Goal: Task Accomplishment & Management: Complete application form

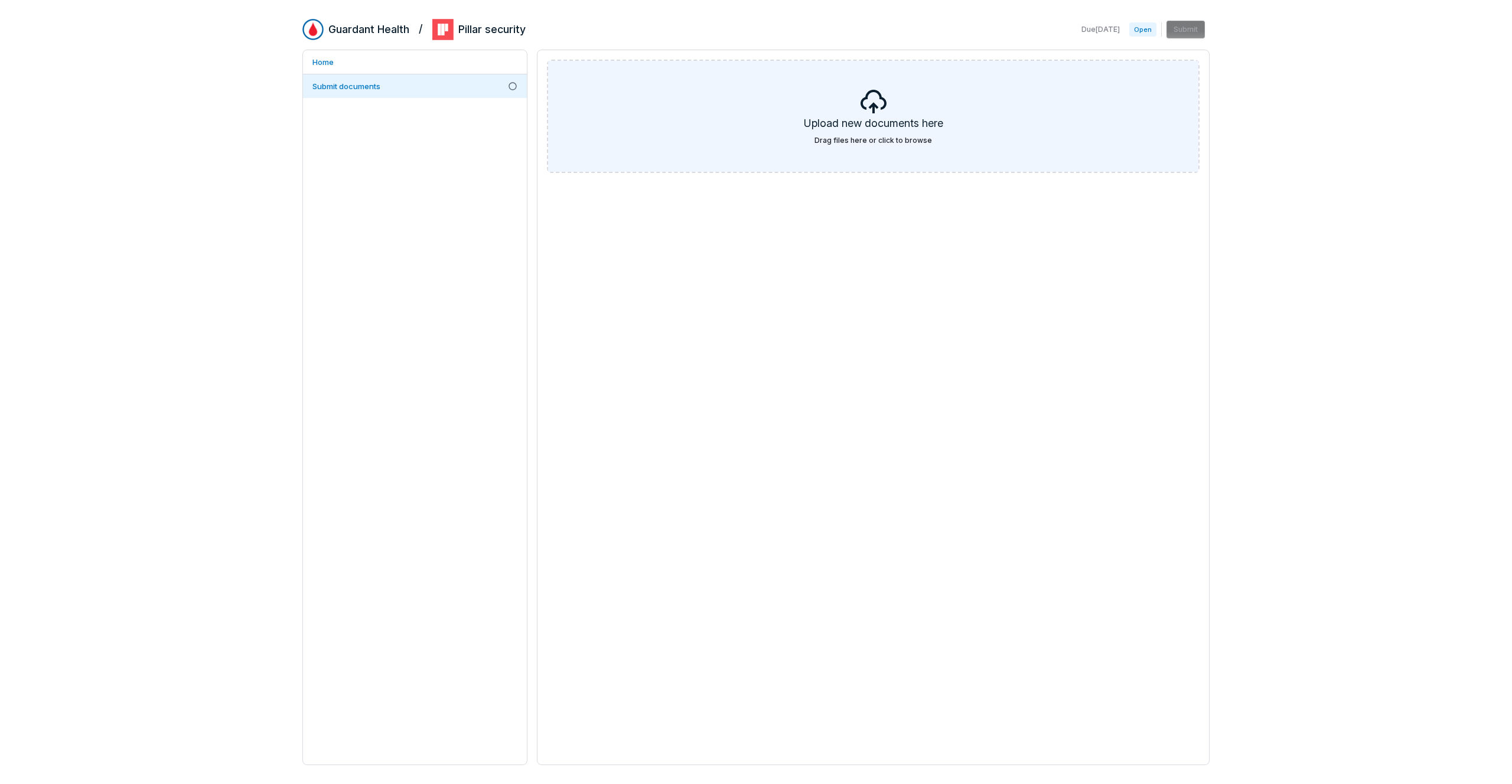
click at [915, 133] on h5 "Upload new documents here" at bounding box center [873, 126] width 139 height 20
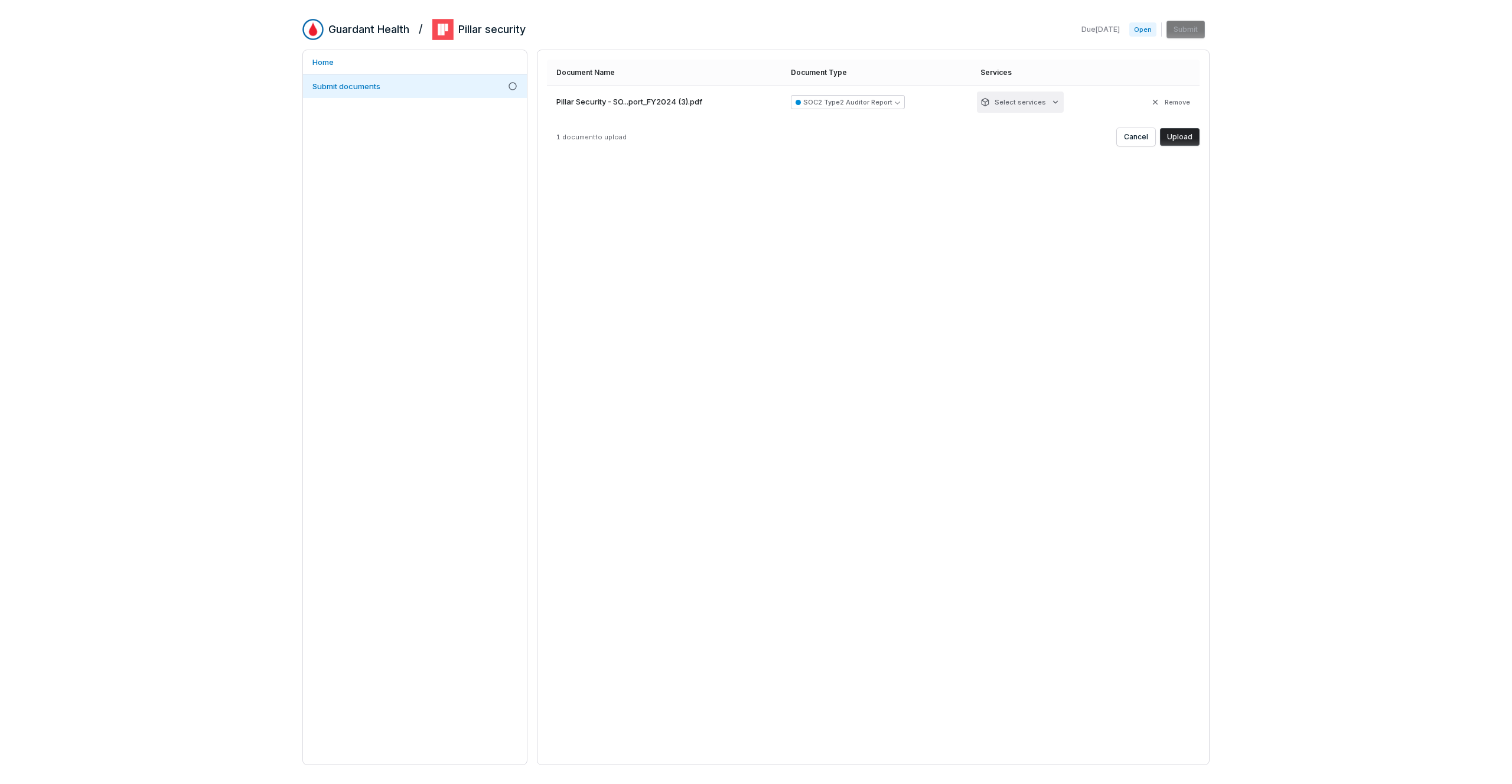
click at [1050, 103] on html "Guardant Health / Pillar security Due [DATE] Open Submit Home Submit documents …" at bounding box center [756, 392] width 1512 height 784
click at [1033, 244] on html "Guardant Health / Pillar security Due [DATE] Open Submit Home Submit documents …" at bounding box center [756, 392] width 1512 height 784
click at [1191, 137] on button "Upload" at bounding box center [1180, 137] width 40 height 18
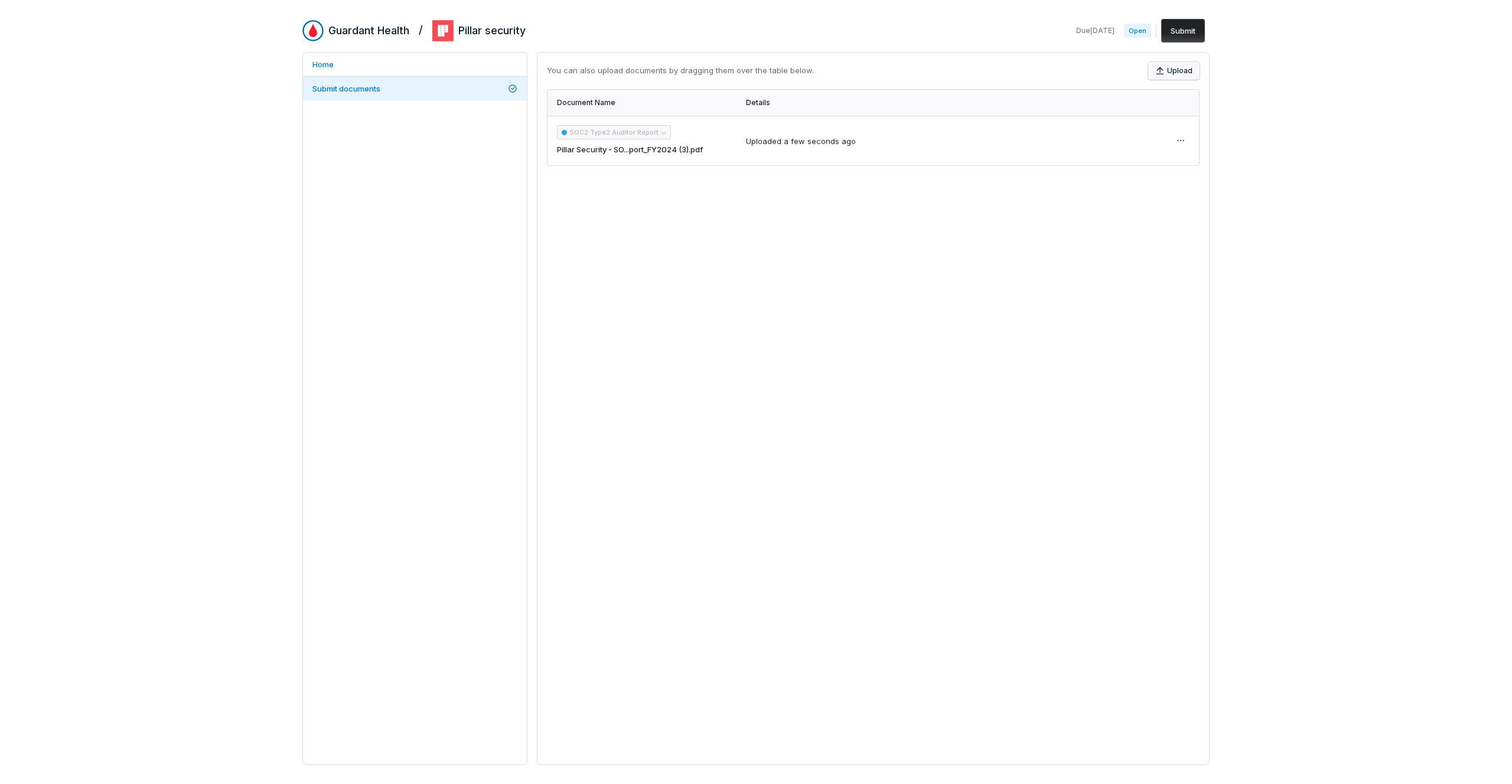
click at [1174, 70] on button "Upload" at bounding box center [1174, 71] width 51 height 18
click at [660, 221] on div "You can also upload documents by dragging them over the table below. Upload Doc…" at bounding box center [873, 408] width 673 height 713
click at [1292, 208] on div "Guardant Health / Pillar security Due [DATE] Open Submit Home Submit documents …" at bounding box center [756, 392] width 1512 height 784
click at [1170, 69] on button "Upload" at bounding box center [1174, 71] width 51 height 18
click at [1188, 141] on button "Upload" at bounding box center [1180, 139] width 40 height 18
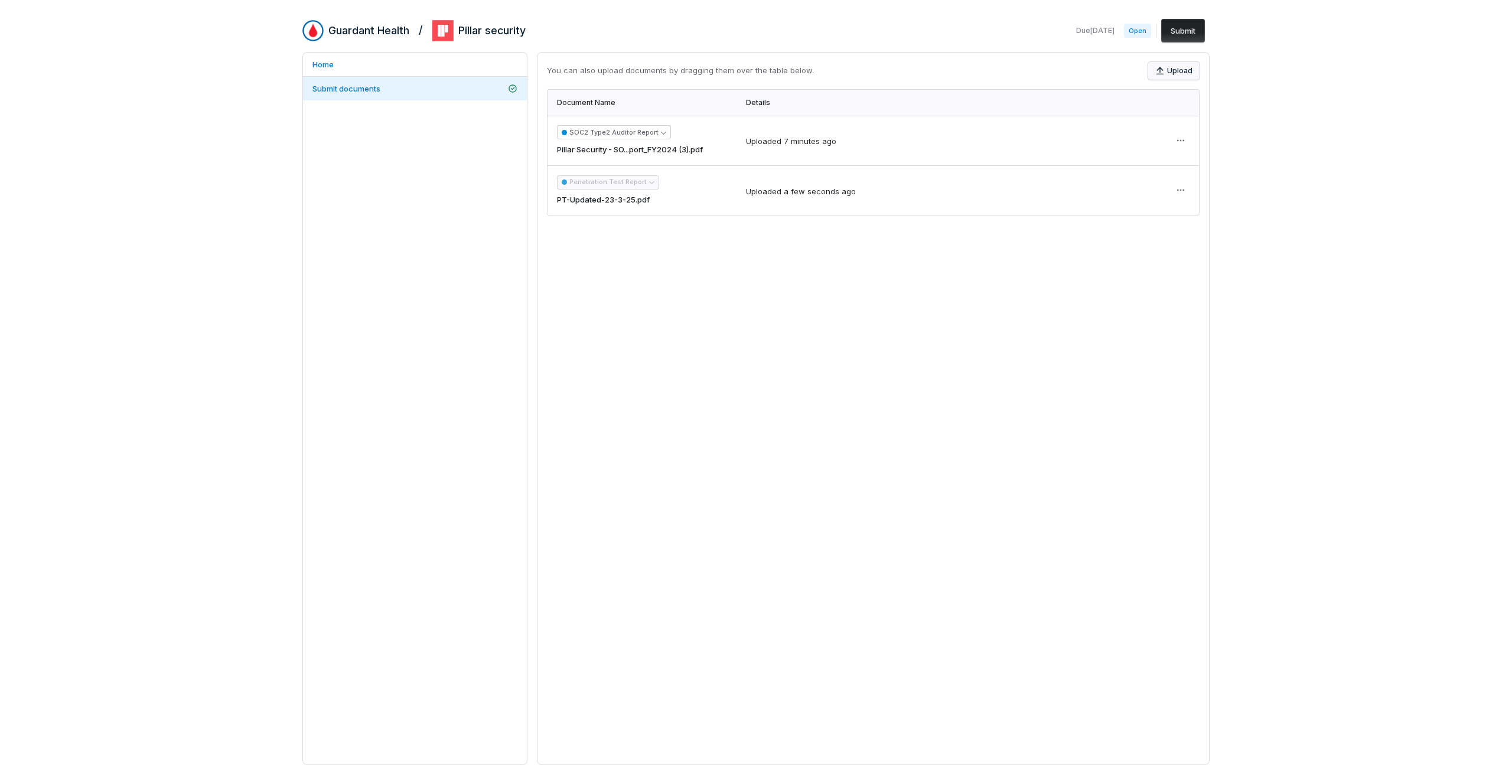
click at [1187, 65] on button "Upload" at bounding box center [1174, 71] width 51 height 18
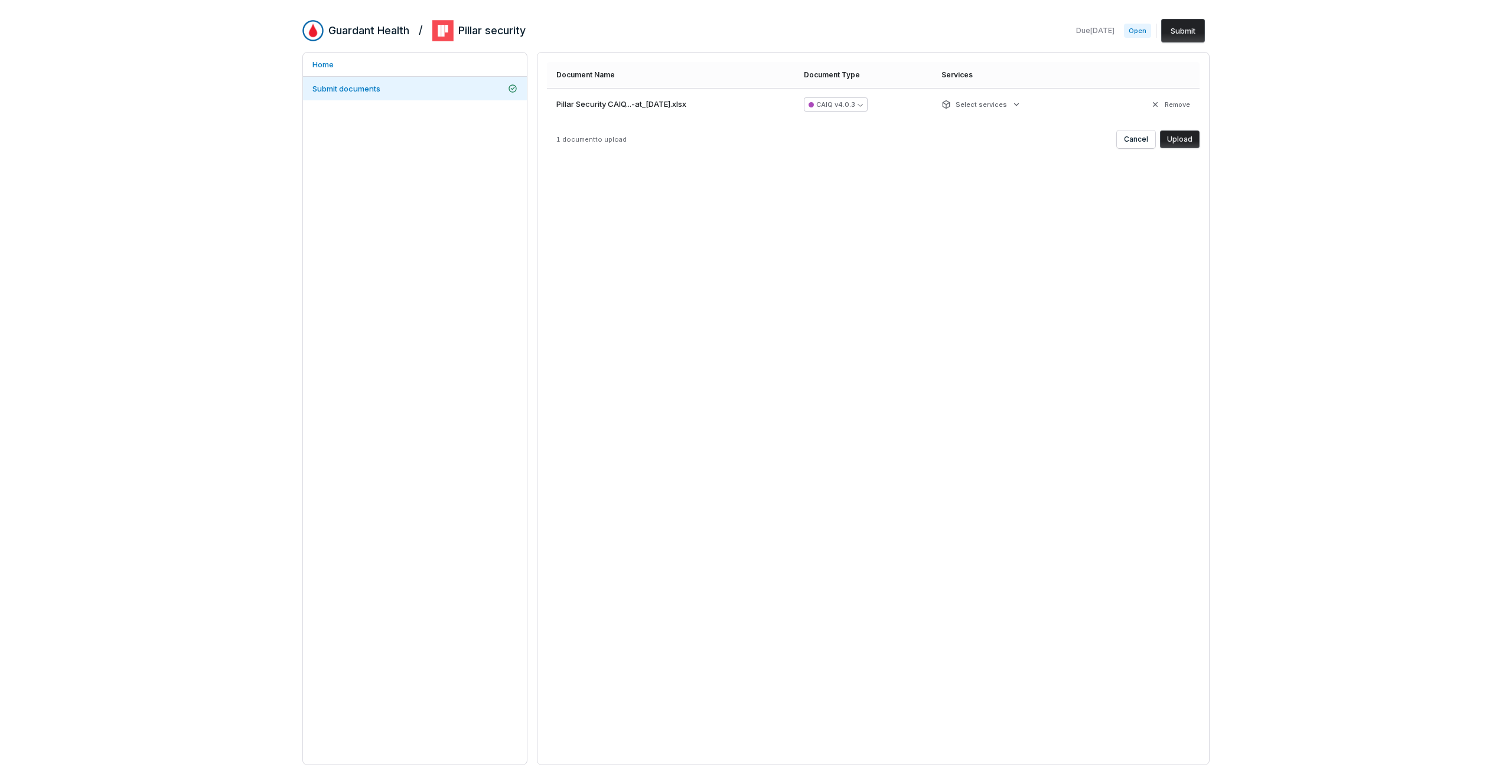
click at [1191, 141] on button "Upload" at bounding box center [1180, 139] width 40 height 18
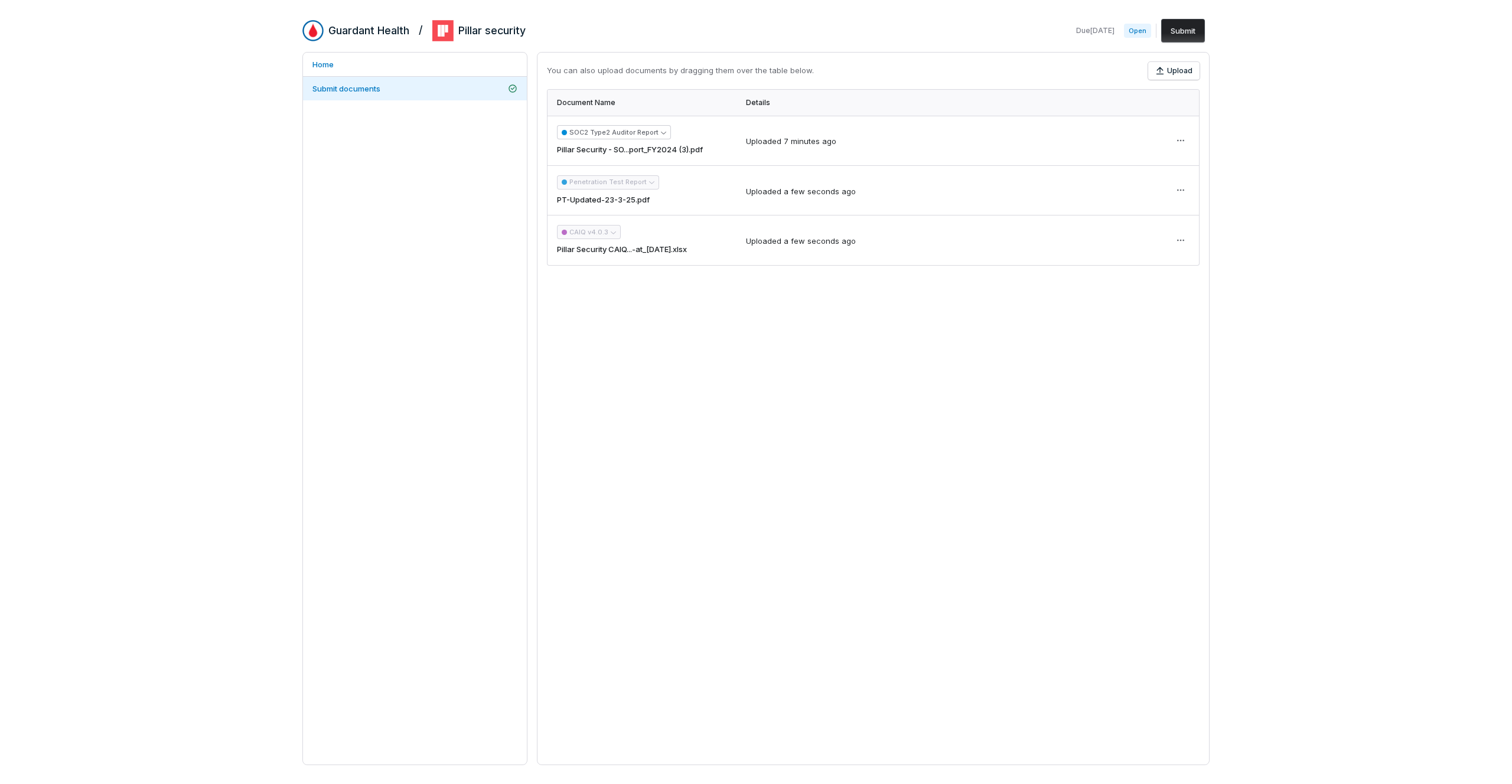
click at [910, 342] on div "You can also upload documents by dragging them over the table below. Upload Doc…" at bounding box center [873, 408] width 673 height 713
click at [1181, 194] on html "Guardant Health / Pillar security Due [DATE] Open Submit Home Submit documents …" at bounding box center [756, 392] width 1512 height 784
click at [1140, 265] on span "Remove from all assessments." at bounding box center [1137, 261] width 99 height 9
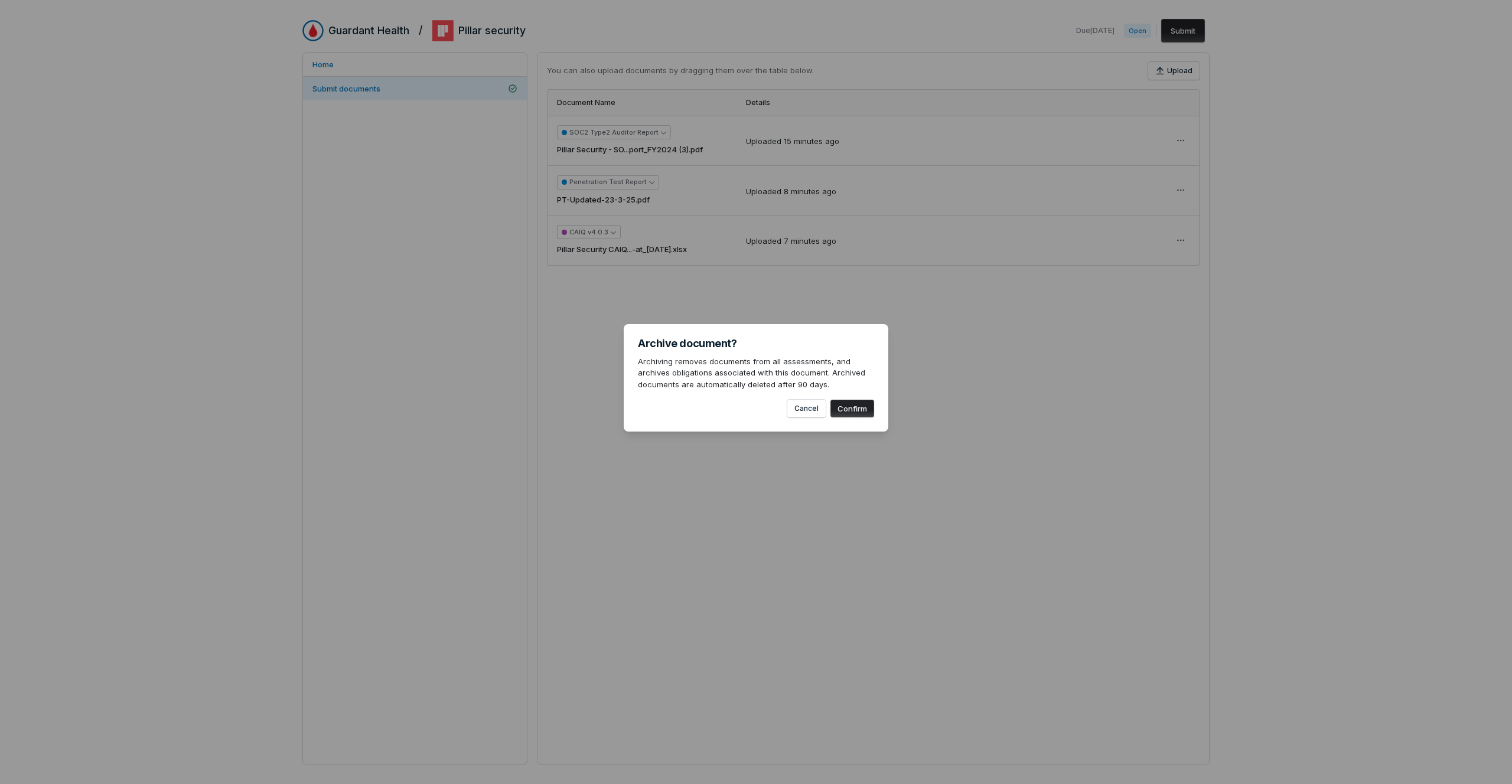
click at [864, 409] on button "Confirm" at bounding box center [852, 409] width 44 height 18
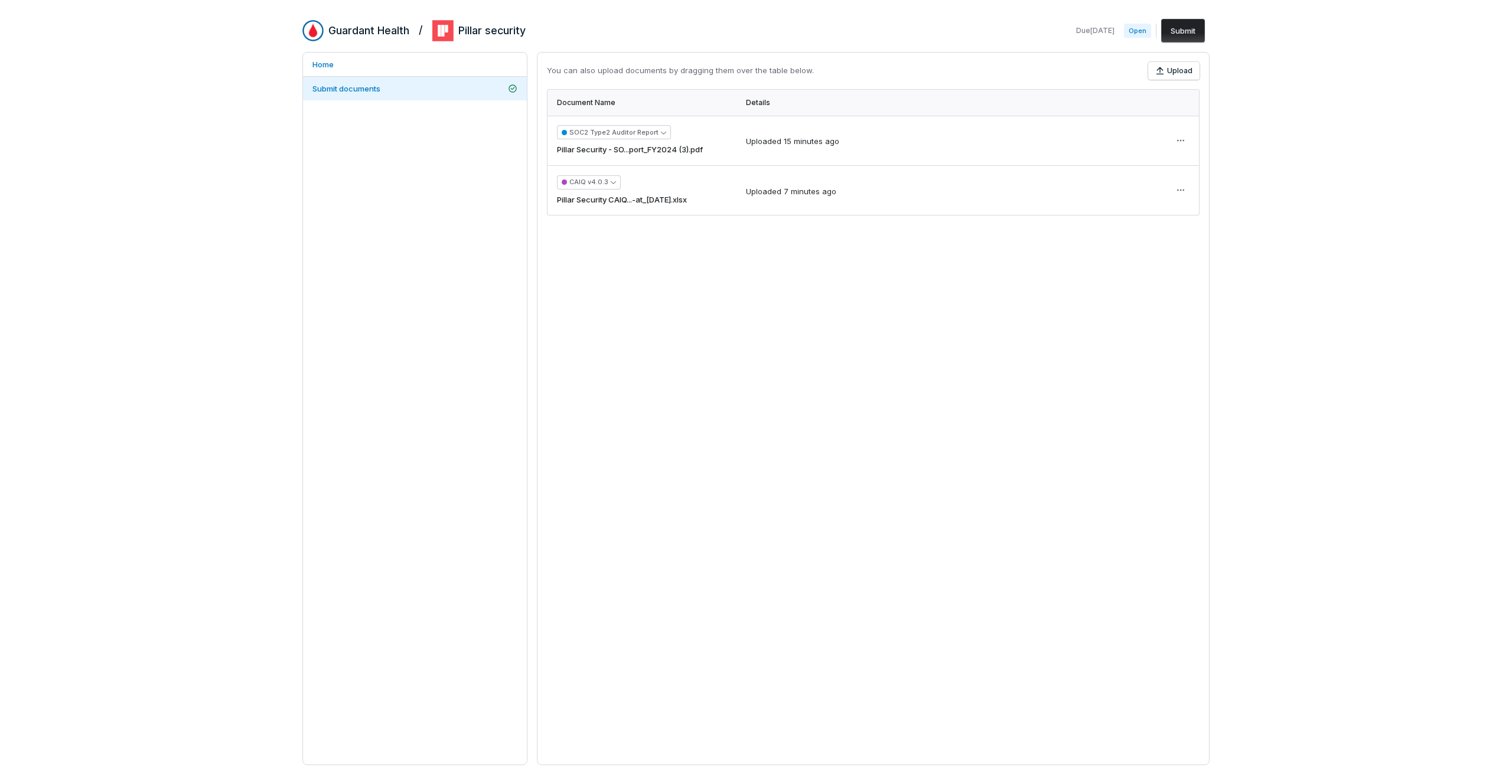
click at [1181, 34] on button "Submit" at bounding box center [1183, 30] width 44 height 24
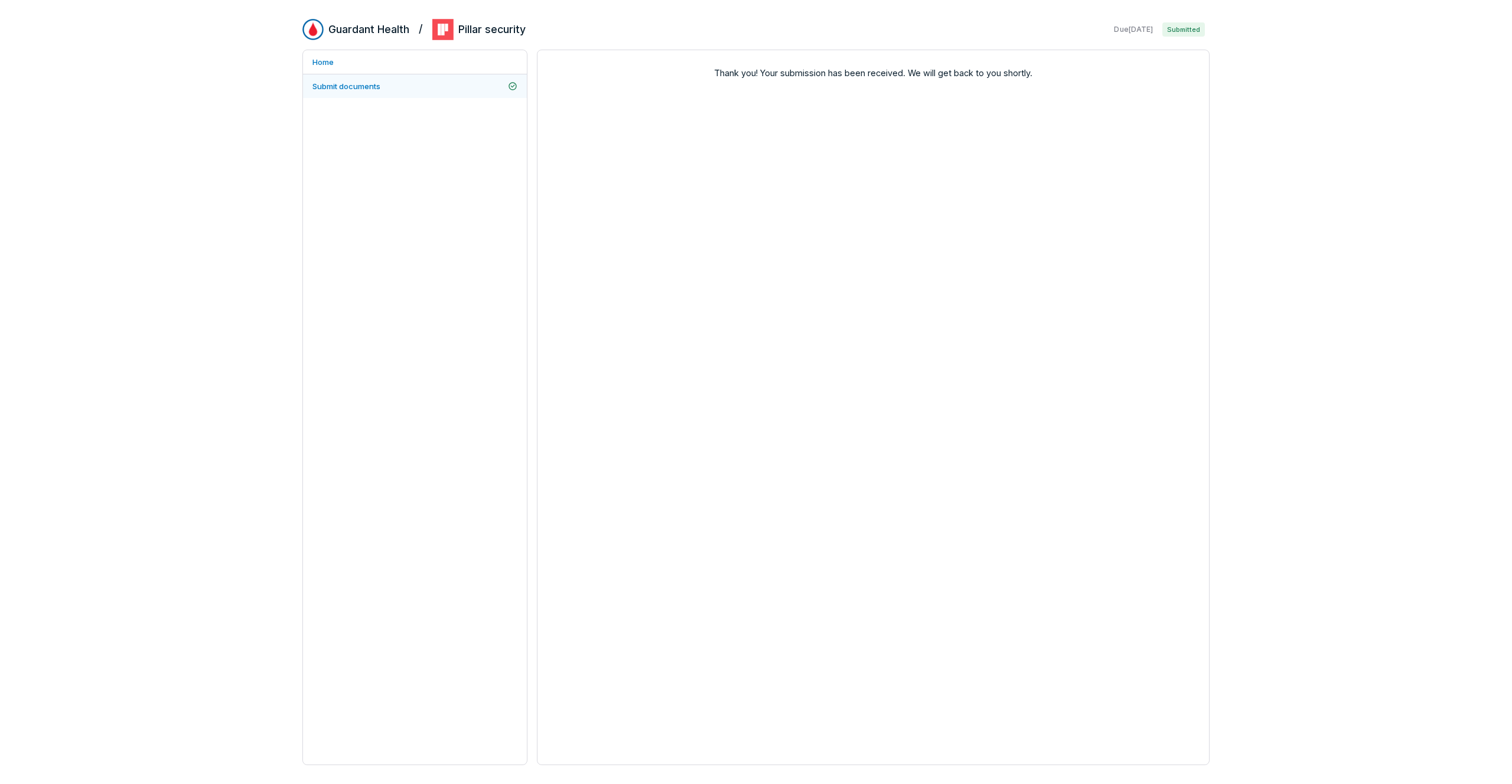
drag, startPoint x: 449, startPoint y: 85, endPoint x: 441, endPoint y: 85, distance: 8.0
click at [449, 85] on link "Submit documents" at bounding box center [415, 86] width 224 height 24
click at [367, 88] on span "Submit documents" at bounding box center [346, 86] width 68 height 9
click at [330, 60] on link "Home" at bounding box center [415, 62] width 224 height 24
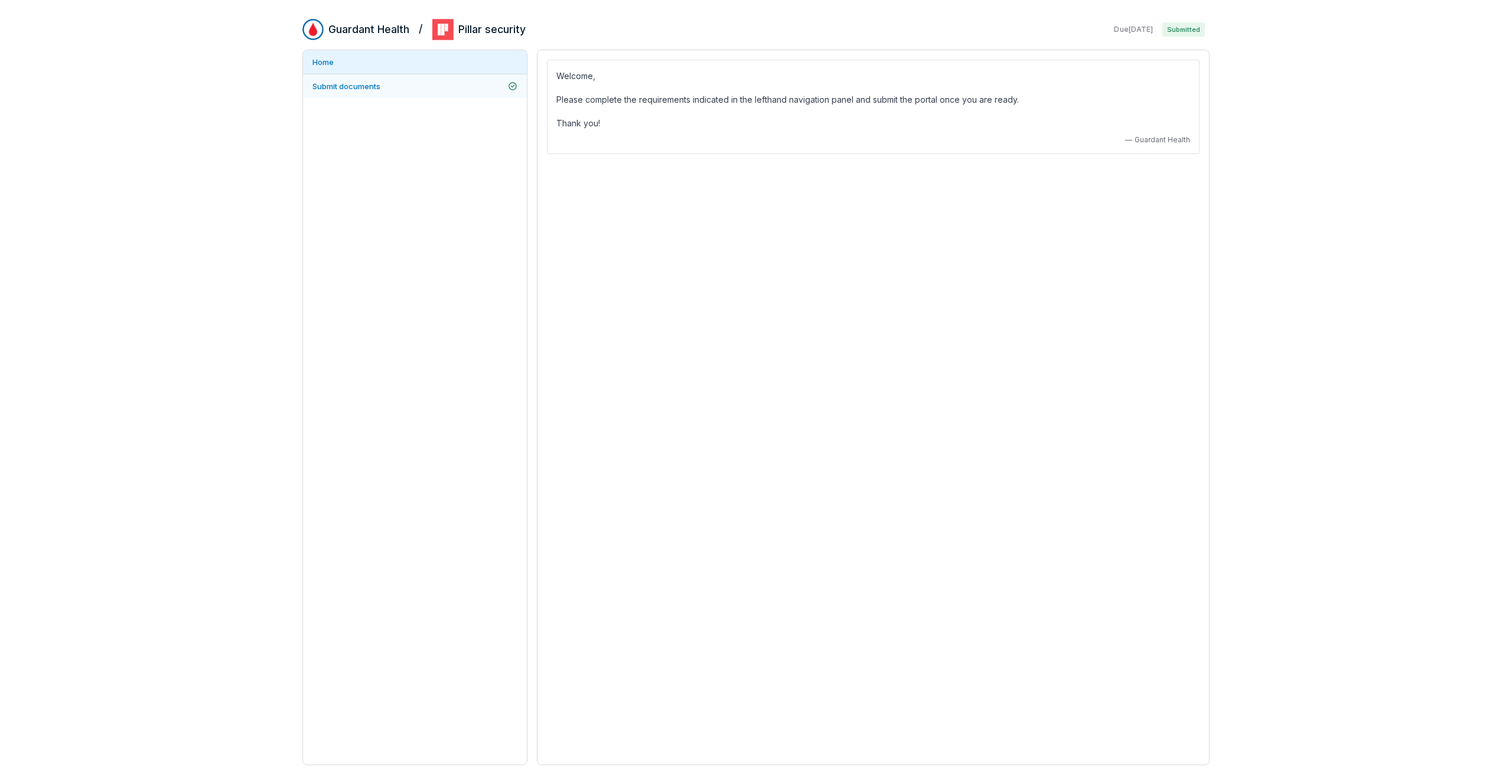
click at [352, 88] on span "Submit documents" at bounding box center [346, 86] width 68 height 9
